Goal: Register for event/course

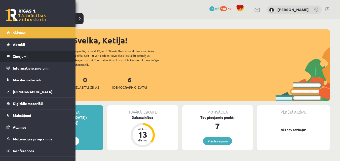
click at [21, 56] on legend "Ziņojumi 0" at bounding box center [41, 57] width 56 height 12
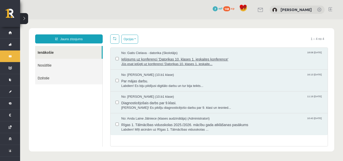
click at [179, 56] on span "Ielūgums uz konferenci 'Datorikas 10. klases 1. ieskaites konference'" at bounding box center [222, 59] width 202 height 6
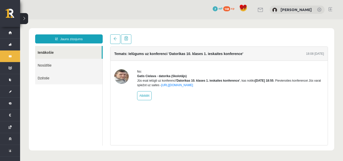
click at [121, 76] on img at bounding box center [121, 76] width 15 height 15
click at [193, 87] on link "https://eskola.r1tv.lv/conferences/4490/join" at bounding box center [177, 85] width 32 height 4
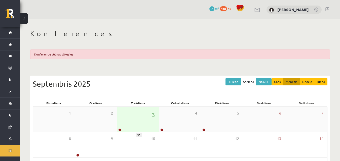
click at [149, 115] on div "3" at bounding box center [138, 119] width 42 height 25
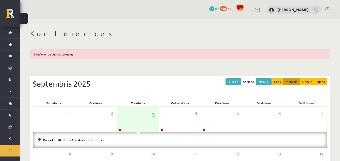
click at [138, 134] on div "Datorikas 10. klases 1. ieskaites konference" at bounding box center [180, 140] width 294 height 16
click at [86, 141] on link "Datorikas 10. klases 1. ieskaites konference" at bounding box center [74, 140] width 62 height 4
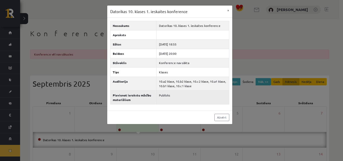
click at [190, 95] on td "Publisks" at bounding box center [193, 98] width 72 height 14
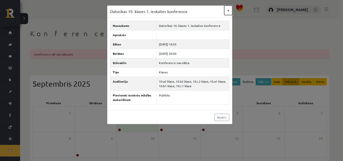
click at [229, 11] on button "×" at bounding box center [229, 11] width 8 height 10
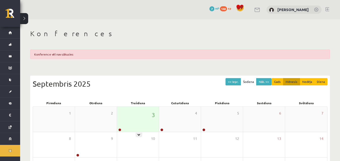
click at [129, 129] on div "3" at bounding box center [138, 119] width 42 height 25
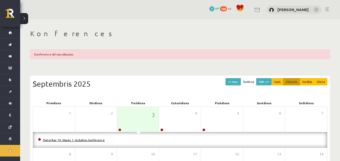
click at [94, 141] on link "Datorikas 10. klases 1. ieskaites konference" at bounding box center [74, 140] width 62 height 4
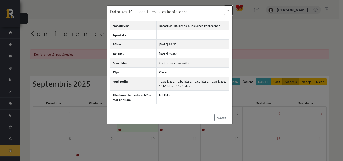
click at [229, 10] on button "×" at bounding box center [229, 11] width 8 height 10
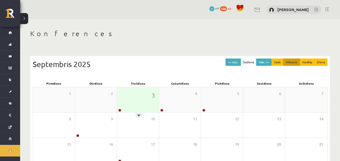
click at [140, 98] on div "3" at bounding box center [138, 99] width 42 height 25
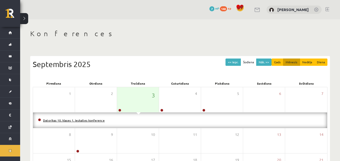
click at [83, 120] on link "Datorikas 10. klases 1. ieskaites konference" at bounding box center [74, 120] width 62 height 4
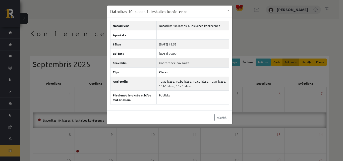
click at [168, 62] on td "Konference nav sākta" at bounding box center [193, 62] width 72 height 9
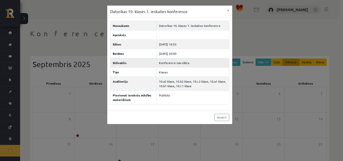
click at [169, 62] on td "Konference nav sākta" at bounding box center [193, 62] width 72 height 9
click at [230, 9] on button "×" at bounding box center [229, 11] width 8 height 10
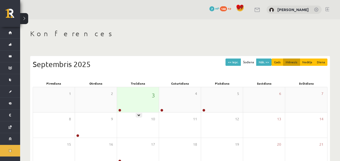
click at [137, 110] on div "3" at bounding box center [138, 99] width 42 height 25
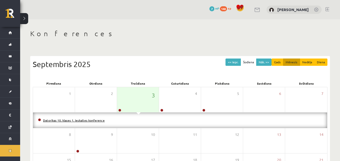
click at [89, 120] on link "Datorikas 10. klases 1. ieskaites konference" at bounding box center [74, 120] width 62 height 4
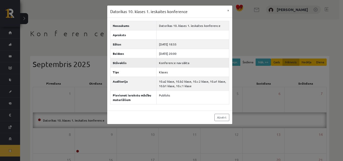
click at [170, 62] on td "Konference nav sākta" at bounding box center [193, 62] width 72 height 9
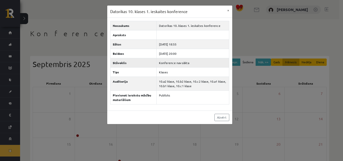
click at [170, 62] on td "Konference nav sākta" at bounding box center [193, 62] width 72 height 9
click at [146, 62] on th "Stāvoklis" at bounding box center [133, 62] width 47 height 9
click at [229, 10] on button "×" at bounding box center [229, 11] width 8 height 10
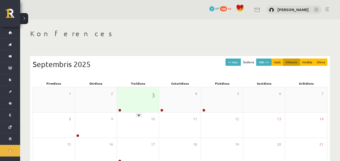
click at [139, 109] on div "3" at bounding box center [138, 99] width 42 height 25
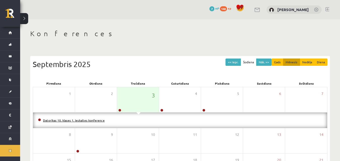
click at [93, 119] on link "Datorikas 10. klases 1. ieskaites konference" at bounding box center [74, 120] width 62 height 4
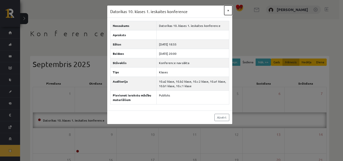
click at [227, 10] on button "×" at bounding box center [229, 11] width 8 height 10
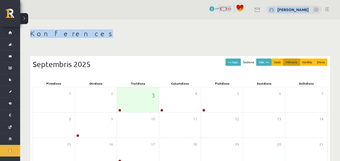
drag, startPoint x: 227, startPoint y: 10, endPoint x: 68, endPoint y: 37, distance: 160.9
click at [68, 37] on div "0 Dāvanas 7 mP 148 xp Ketija Dzilna Konferences << Iepr. Šodiena Nāk. >> Gads M…" at bounding box center [180, 120] width 320 height 240
click at [105, 26] on div "Konferences << Iepr. Šodiena Nāk. >> Gads Mēnesis Nedēļa Diena Septembris 2025 …" at bounding box center [180, 129] width 320 height 221
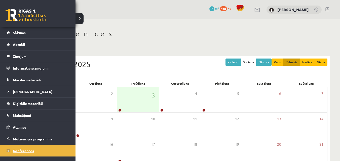
click at [44, 150] on link "Konferences" at bounding box center [38, 151] width 63 height 12
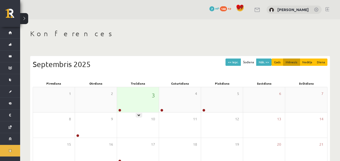
click at [149, 97] on div "3" at bounding box center [138, 99] width 42 height 25
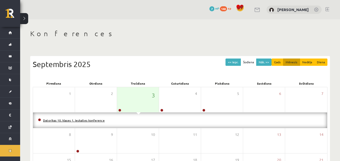
click at [96, 119] on link "Datorikas 10. klases 1. ieskaites konference" at bounding box center [74, 120] width 62 height 4
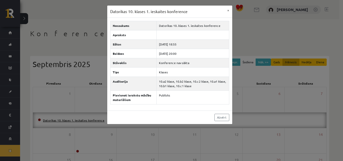
click at [96, 119] on div "Datorikas 10. klases 1. ieskaites konference × Nosaukums Datorikas 10. klases 1…" at bounding box center [171, 80] width 343 height 161
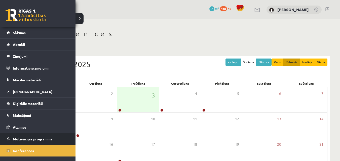
click at [14, 139] on span "Motivācijas programma" at bounding box center [33, 139] width 40 height 5
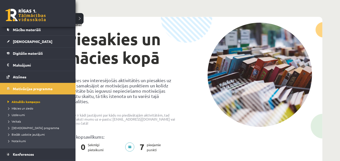
scroll to position [61, 0]
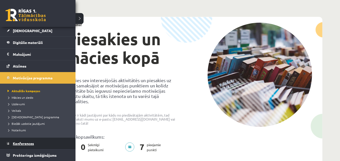
click at [55, 139] on link "Konferences" at bounding box center [38, 144] width 63 height 12
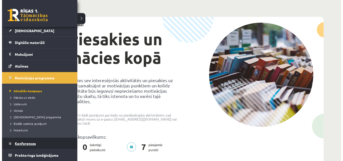
scroll to position [7, 0]
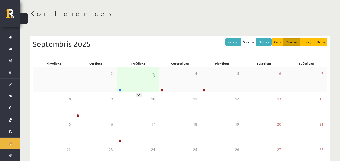
click at [143, 77] on div "3" at bounding box center [138, 79] width 42 height 25
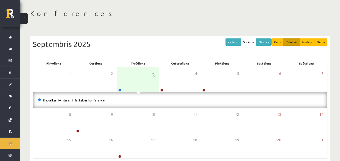
click at [100, 99] on link "Datorikas 10. klases 1. ieskaites konference" at bounding box center [74, 100] width 62 height 4
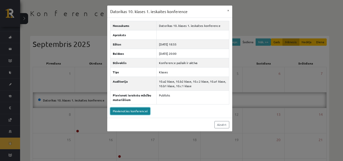
click at [129, 112] on link "Pievienoties konferencei" at bounding box center [130, 111] width 40 height 7
